Goal: Find specific fact: Find specific fact

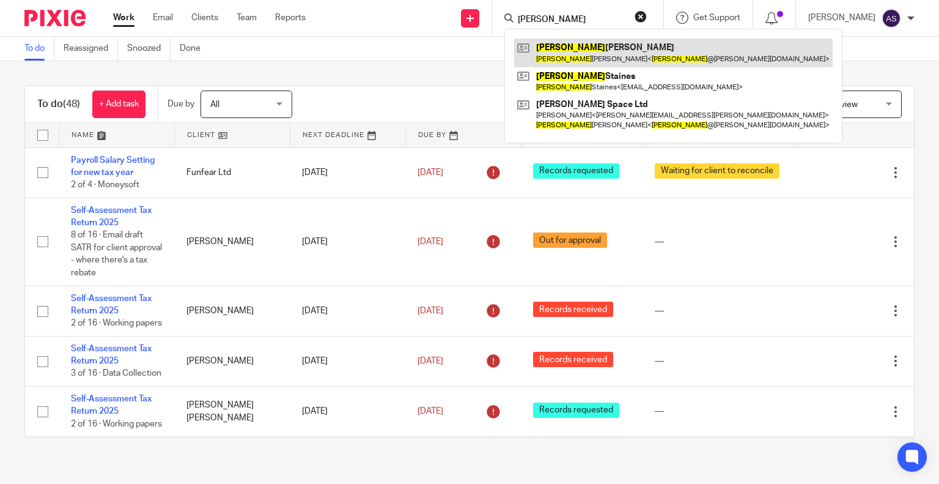
type input "alison"
click at [592, 46] on link at bounding box center [673, 53] width 319 height 28
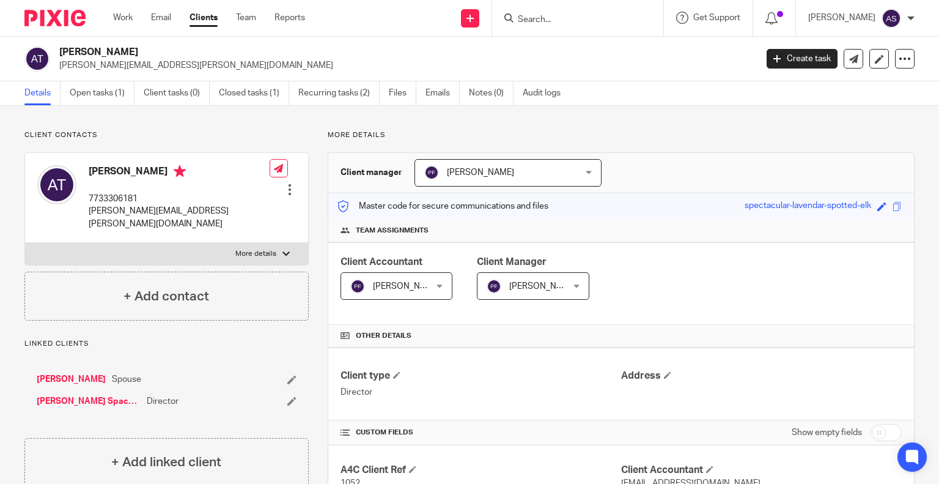
click at [54, 396] on div "Dominic Trigg Spouse Trigg Space Ltd Director" at bounding box center [166, 390] width 284 height 59
click at [62, 395] on link "[PERSON_NAME] Space Ltd" at bounding box center [89, 401] width 104 height 12
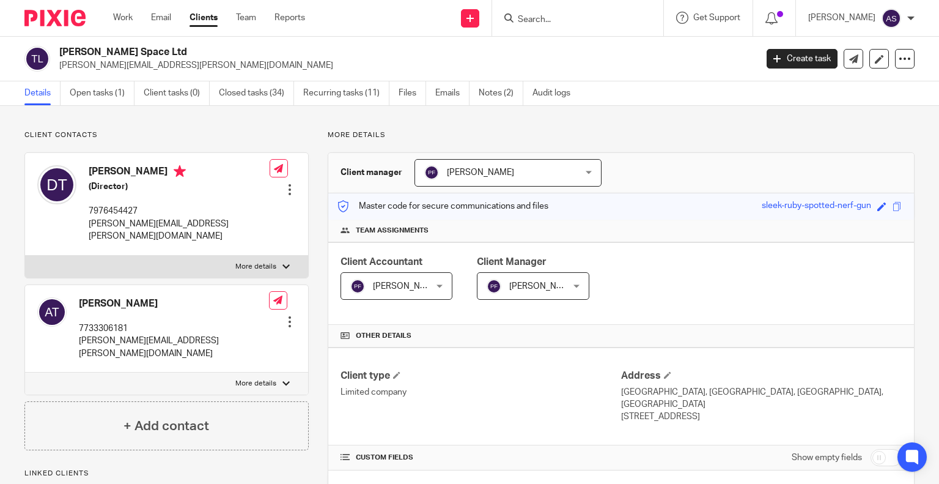
click at [543, 20] on input "Search" at bounding box center [572, 20] width 110 height 11
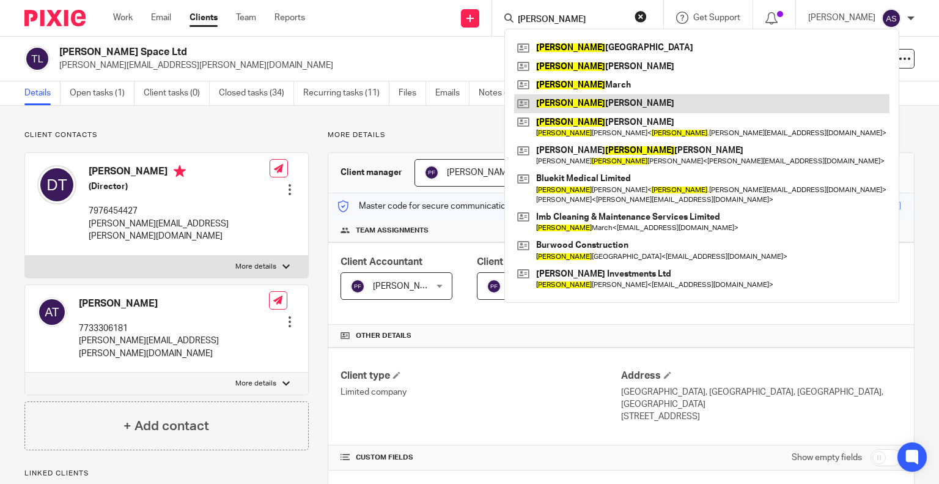
type input "rebecca"
click at [591, 103] on link at bounding box center [701, 103] width 375 height 18
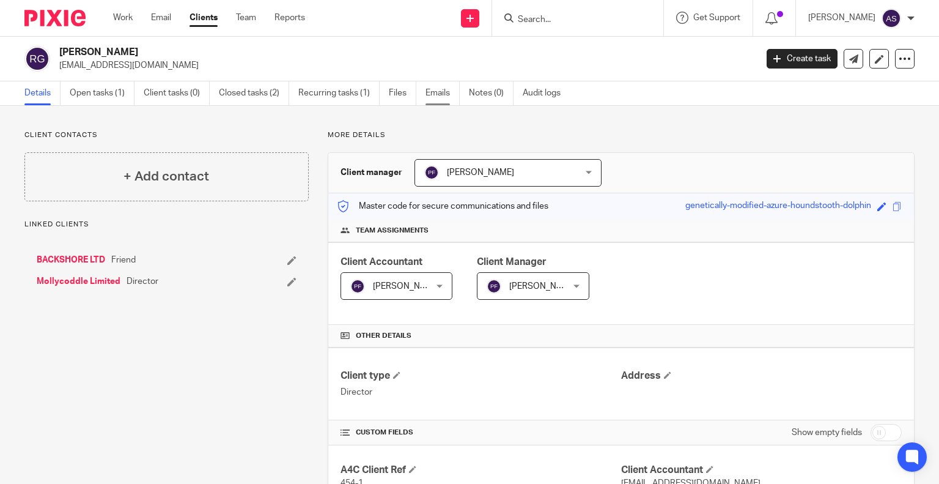
click at [440, 85] on link "Emails" at bounding box center [443, 93] width 34 height 24
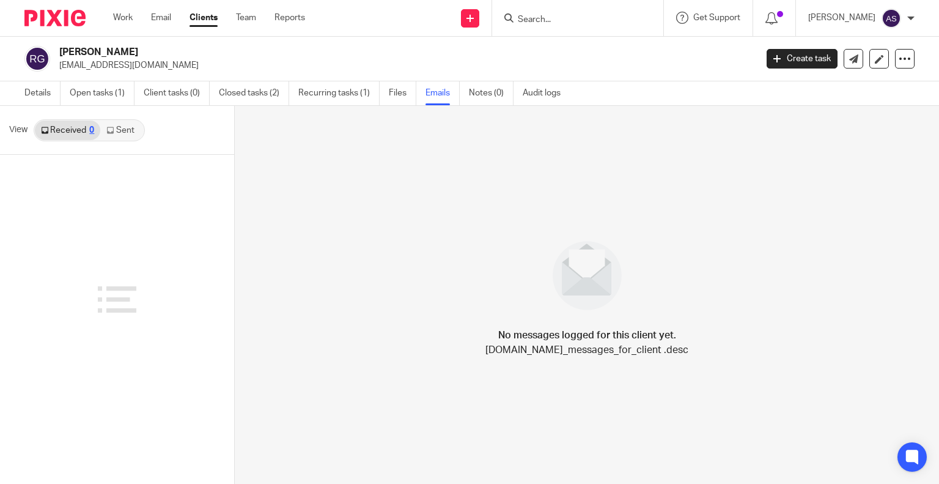
click at [127, 127] on link "Sent" at bounding box center [121, 130] width 43 height 20
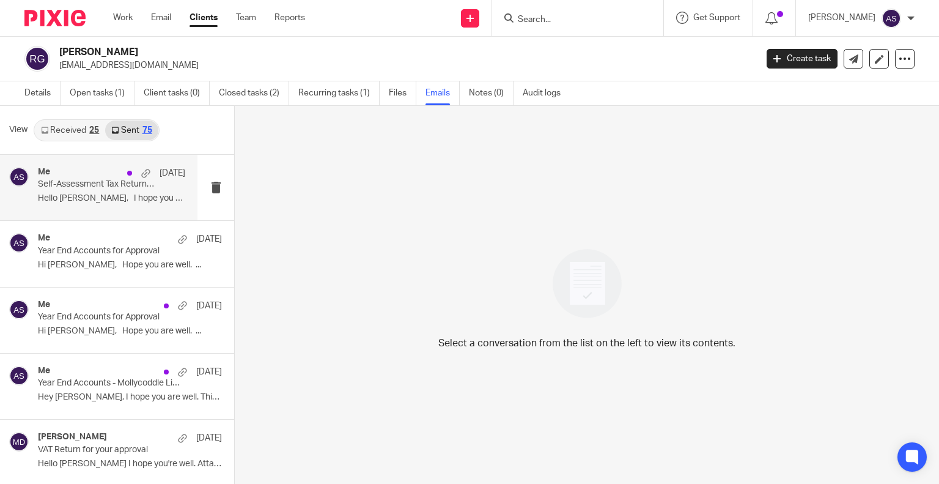
click at [75, 185] on p "Self-Assessment Tax Return for Your Approval" at bounding box center [97, 184] width 118 height 10
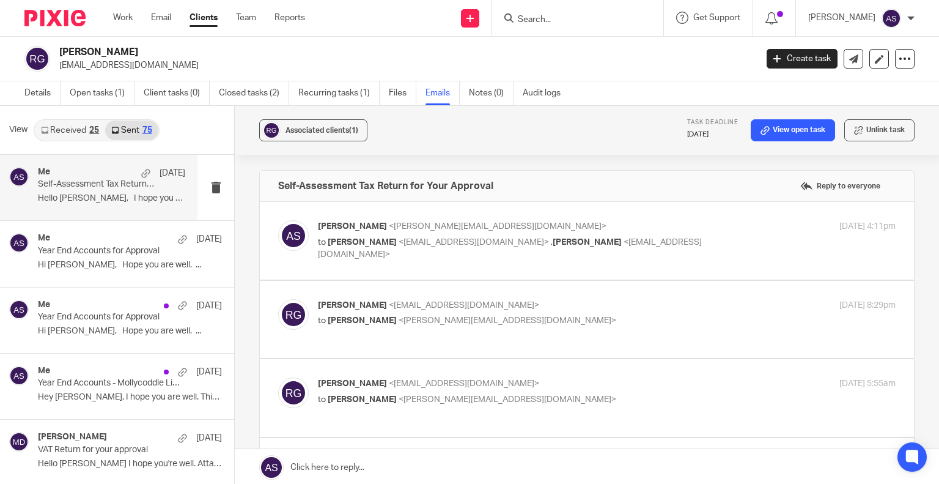
click at [442, 271] on label at bounding box center [587, 241] width 654 height 78
click at [278, 220] on input "checkbox" at bounding box center [278, 220] width 1 height 1
checkbox input "true"
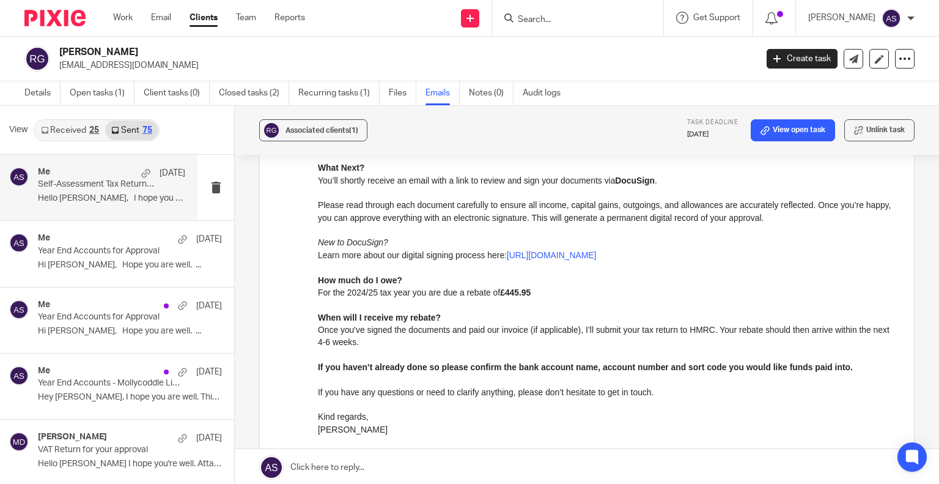
scroll to position [274, 0]
drag, startPoint x: 440, startPoint y: 290, endPoint x: 487, endPoint y: 290, distance: 46.5
click at [487, 290] on p "For the 2024/25 tax year you are due a rebate of £445.95" at bounding box center [607, 291] width 578 height 12
copy p "due a rebate"
